Goal: Information Seeking & Learning: Find specific fact

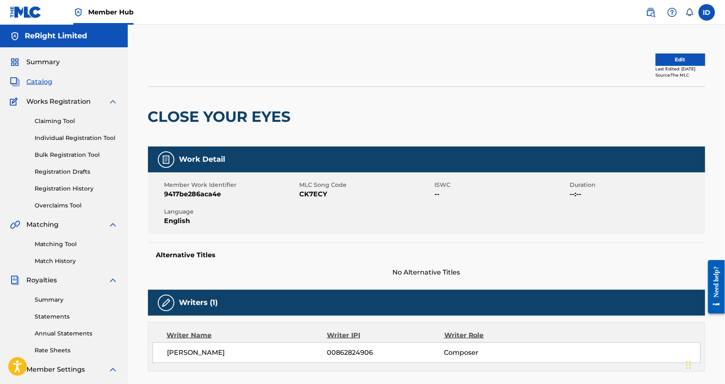
click at [249, 216] on span "Language" at bounding box center [230, 212] width 133 height 9
drag, startPoint x: 164, startPoint y: 194, endPoint x: 224, endPoint y: 194, distance: 60.2
click at [224, 194] on div "Member Work Identifier 9417be286aca4e MLC Song Code CK7ECY ISWC -- Duration --:…" at bounding box center [426, 204] width 557 height 62
click at [213, 201] on div "Member Work Identifier 9417be286aca4e MLC Song Code CK7ECY ISWC -- Duration --:…" at bounding box center [426, 204] width 557 height 62
click at [256, 237] on div "Work Detail Member Work Identifier 9417be286aca4e MLC Song Code CK7ECY ISWC -- …" at bounding box center [426, 212] width 557 height 131
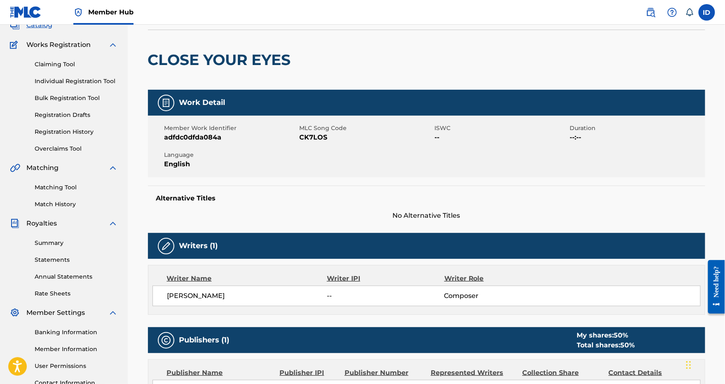
scroll to position [59, 0]
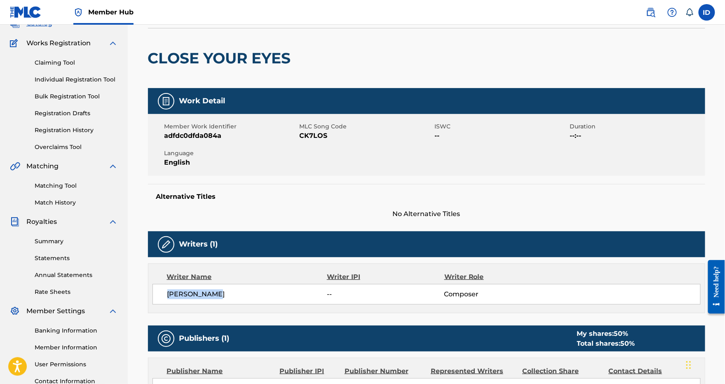
drag, startPoint x: 166, startPoint y: 295, endPoint x: 230, endPoint y: 292, distance: 63.1
click at [230, 292] on span "JARI WITVOET" at bounding box center [247, 295] width 160 height 10
click at [239, 301] on div "JARI WITVOET -- Composer" at bounding box center [426, 294] width 548 height 21
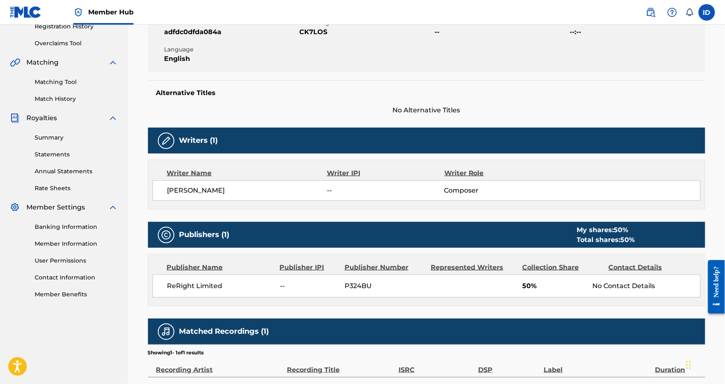
scroll to position [0, 0]
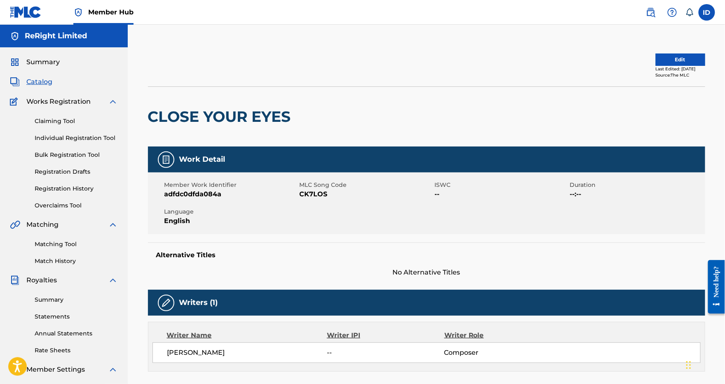
drag, startPoint x: 188, startPoint y: 196, endPoint x: 244, endPoint y: 196, distance: 55.6
click at [244, 194] on span "adfdc0dfda084a" at bounding box center [230, 195] width 133 height 10
drag, startPoint x: 182, startPoint y: 194, endPoint x: 239, endPoint y: 197, distance: 57.3
click at [235, 194] on span "adfdc0dfda084a" at bounding box center [230, 195] width 133 height 10
click at [239, 197] on span "adfdc0dfda084a" at bounding box center [230, 195] width 133 height 10
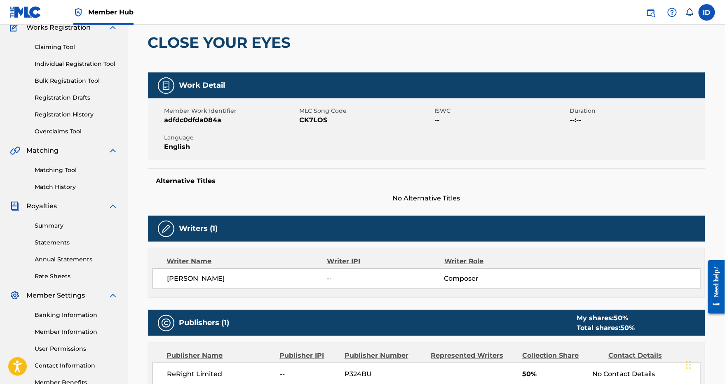
scroll to position [73, 0]
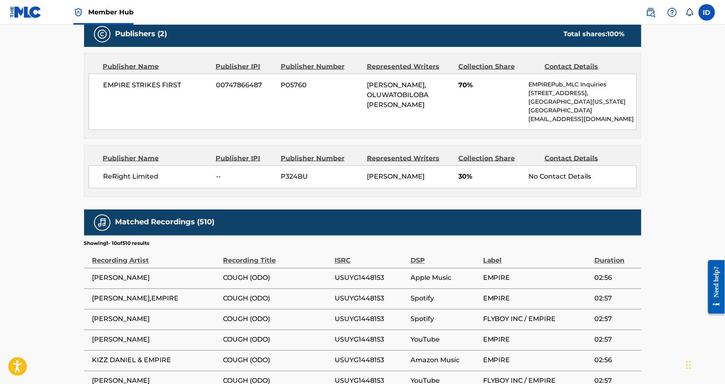
scroll to position [480, 0]
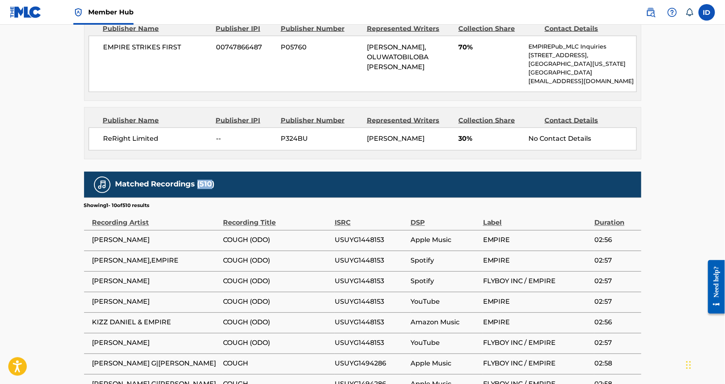
drag, startPoint x: 197, startPoint y: 191, endPoint x: 213, endPoint y: 192, distance: 15.3
click at [213, 190] on h5 "Matched Recordings (510)" at bounding box center [164, 184] width 99 height 9
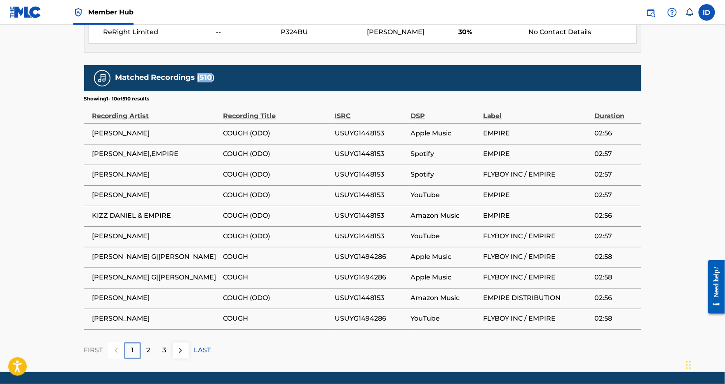
scroll to position [586, 0]
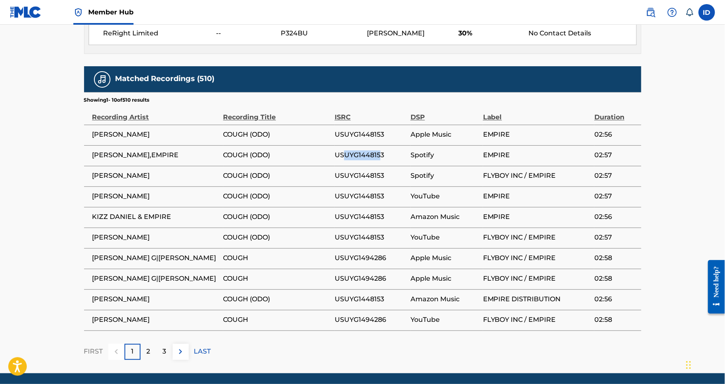
drag, startPoint x: 354, startPoint y: 164, endPoint x: 384, endPoint y: 164, distance: 30.5
click at [384, 161] on span "USUYG1448153" at bounding box center [371, 156] width 72 height 10
drag, startPoint x: 350, startPoint y: 183, endPoint x: 380, endPoint y: 189, distance: 31.2
click at [380, 181] on span "USUYG1448153" at bounding box center [371, 176] width 72 height 10
drag, startPoint x: 385, startPoint y: 215, endPoint x: 393, endPoint y: 223, distance: 11.4
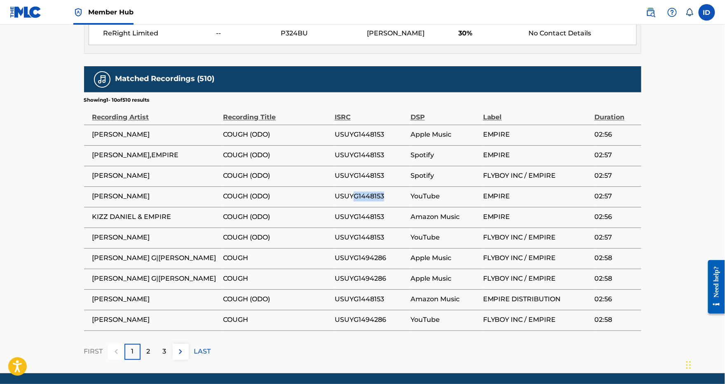
click at [387, 216] on tbody "KIZZ DANIEL COUGH (ODO) USUYG1448153 Apple Music EMPIRE 02:56 KIZZ DANIEL,EMPIR…" at bounding box center [362, 228] width 557 height 206
click at [365, 243] on span "USUYG1448153" at bounding box center [371, 238] width 72 height 10
click at [148, 357] on p "2" at bounding box center [149, 352] width 4 height 10
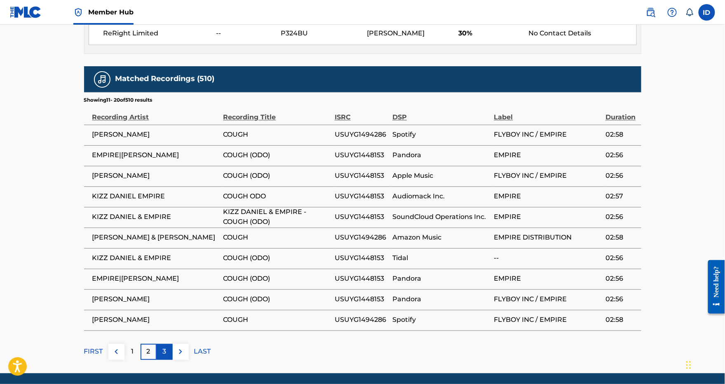
click at [164, 357] on p "3" at bounding box center [165, 352] width 4 height 10
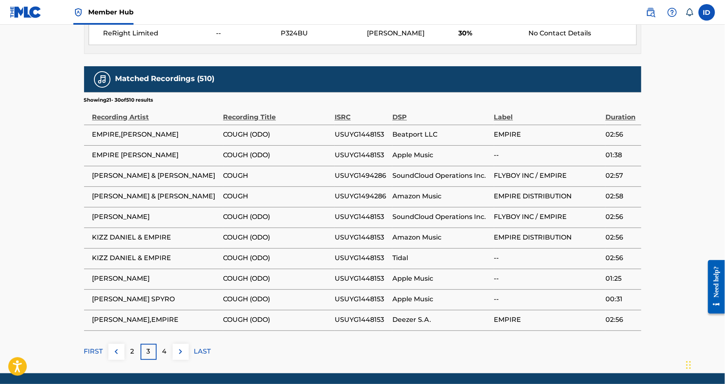
click at [397, 123] on div "DSP" at bounding box center [440, 113] width 97 height 19
click at [196, 357] on p "LAST" at bounding box center [202, 352] width 17 height 10
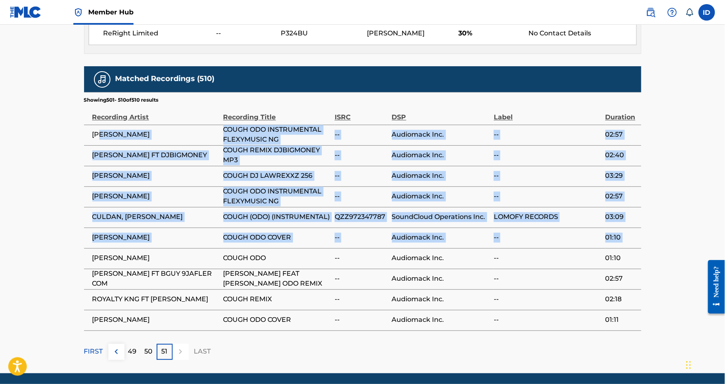
drag, startPoint x: 112, startPoint y: 150, endPoint x: 167, endPoint y: 260, distance: 123.1
click at [167, 260] on tbody "KIZZ DANIEL COUGH ODO INSTRUMENTAL FLEXYMUSIC NG -- Audiomack Inc. -- 02:57 KIZ…" at bounding box center [362, 228] width 557 height 206
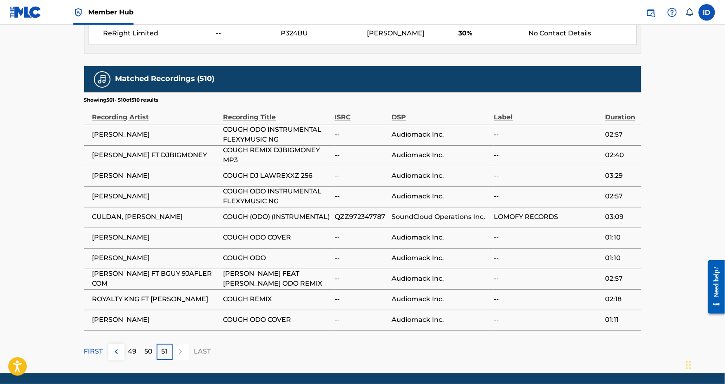
click at [231, 276] on td "KIZZ DANIEL FEAT BGUY COUGH ODO REMIX" at bounding box center [278, 279] width 111 height 21
click at [95, 357] on p "FIRST" at bounding box center [93, 352] width 19 height 10
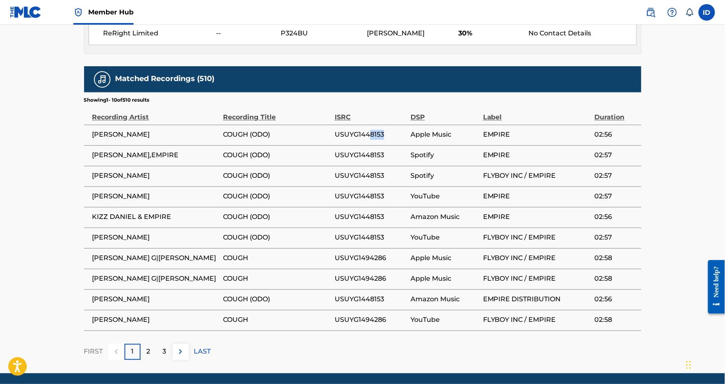
drag, startPoint x: 371, startPoint y: 142, endPoint x: 391, endPoint y: 143, distance: 20.6
click at [391, 140] on span "USUYG1448153" at bounding box center [371, 135] width 72 height 10
drag, startPoint x: 378, startPoint y: 265, endPoint x: 396, endPoint y: 266, distance: 18.1
click at [396, 264] on span "USUYG1494286" at bounding box center [371, 259] width 72 height 10
drag, startPoint x: 294, startPoint y: 275, endPoint x: 352, endPoint y: 268, distance: 58.5
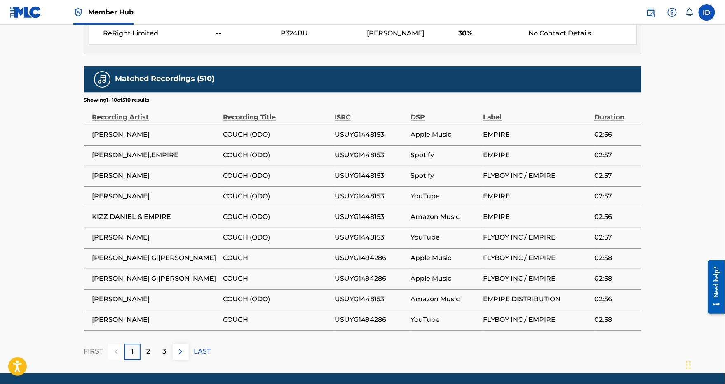
click at [294, 269] on td "COUGH" at bounding box center [278, 258] width 111 height 21
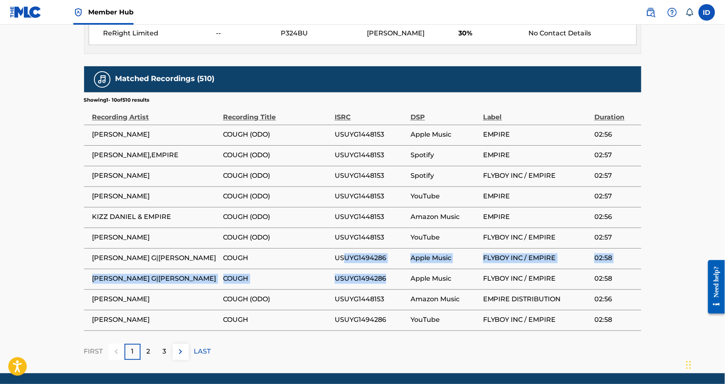
drag, startPoint x: 348, startPoint y: 267, endPoint x: 384, endPoint y: 293, distance: 43.8
click at [384, 293] on tbody "KIZZ DANIEL COUGH (ODO) USUYG1448153 Apple Music EMPIRE 02:56 KIZZ DANIEL,EMPIR…" at bounding box center [362, 228] width 557 height 206
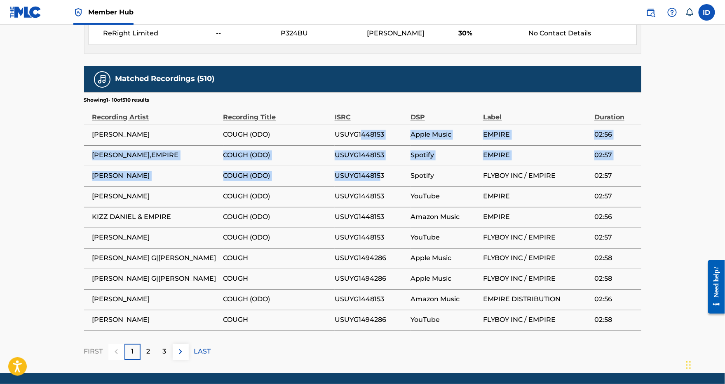
drag, startPoint x: 361, startPoint y: 140, endPoint x: 380, endPoint y: 181, distance: 45.0
click at [380, 181] on tbody "KIZZ DANIEL COUGH (ODO) USUYG1448153 Apple Music EMPIRE 02:56 KIZZ DANIEL,EMPIR…" at bounding box center [362, 228] width 557 height 206
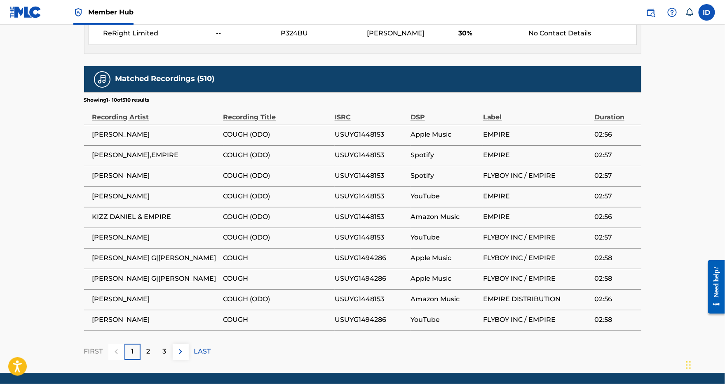
drag, startPoint x: 354, startPoint y: 209, endPoint x: 346, endPoint y: 216, distance: 10.2
click at [354, 207] on td "USUYG1448153" at bounding box center [373, 197] width 76 height 21
click at [148, 357] on p "2" at bounding box center [149, 352] width 4 height 10
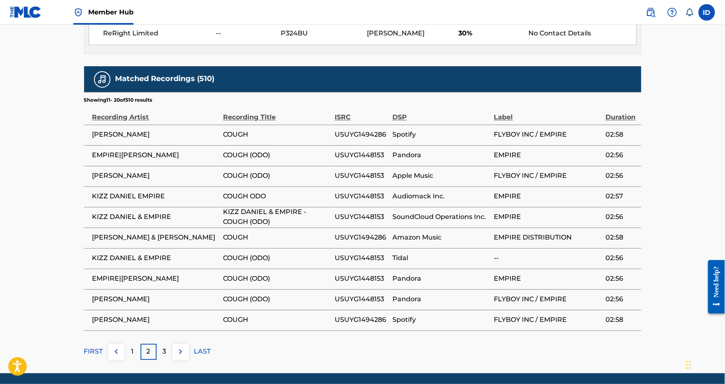
click at [323, 354] on div "FIRST 1 2 3 LAST" at bounding box center [362, 352] width 557 height 16
click at [180, 357] on img at bounding box center [181, 352] width 10 height 10
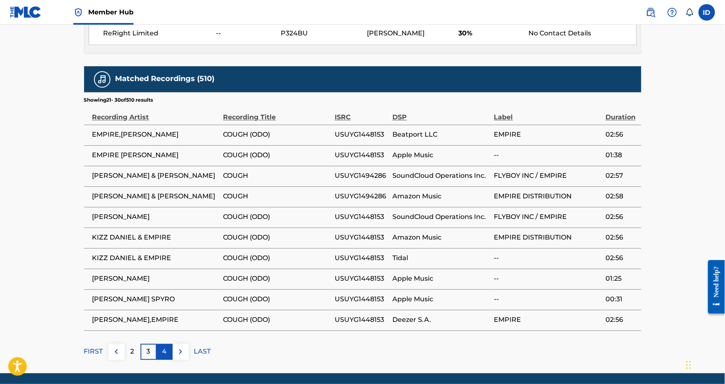
click at [165, 357] on p "4" at bounding box center [164, 352] width 5 height 10
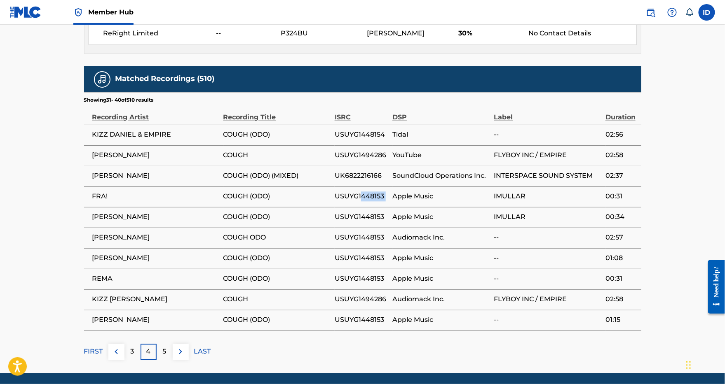
drag, startPoint x: 380, startPoint y: 204, endPoint x: 390, endPoint y: 210, distance: 11.3
click at [392, 204] on tr "FRA! COUGH (ODO) USUYG1448153 Apple Music IMULLAR 00:31" at bounding box center [362, 197] width 557 height 21
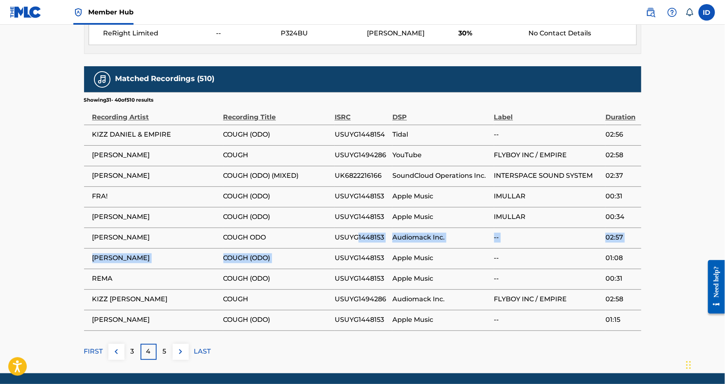
drag, startPoint x: 356, startPoint y: 245, endPoint x: 370, endPoint y: 288, distance: 45.5
click at [372, 267] on tbody "KIZZ DANIEL & EMPIRE COUGH (ODO) USUYG1448154 Tidal -- 02:56 KIZZ DANIEL COUGH …" at bounding box center [362, 228] width 557 height 206
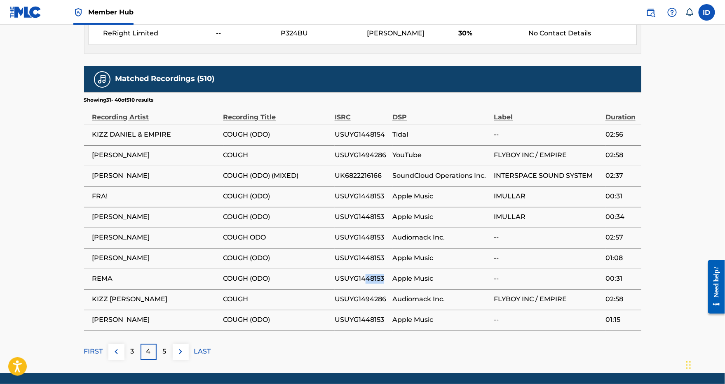
drag, startPoint x: 370, startPoint y: 288, endPoint x: 393, endPoint y: 288, distance: 22.7
click at [384, 284] on span "USUYG1448153" at bounding box center [362, 279] width 54 height 10
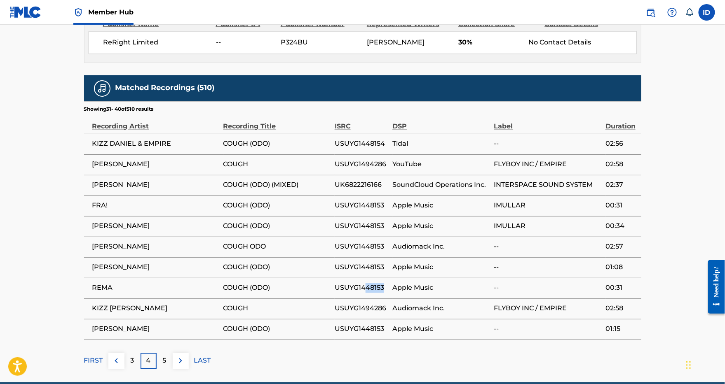
scroll to position [577, 0]
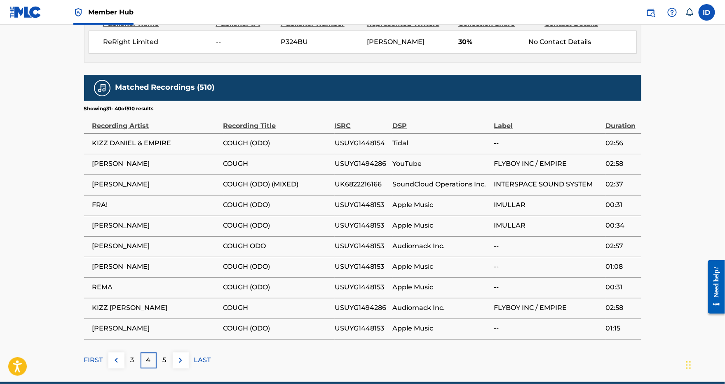
click at [276, 251] on span "COUGH ODO" at bounding box center [276, 247] width 107 height 10
